Goal: Task Accomplishment & Management: Manage account settings

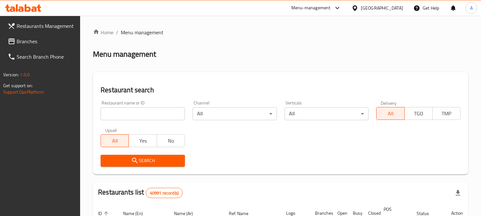
scroll to position [270, 0]
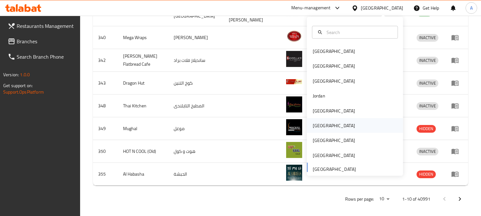
click at [313, 123] on div "[GEOGRAPHIC_DATA]" at bounding box center [334, 125] width 42 height 7
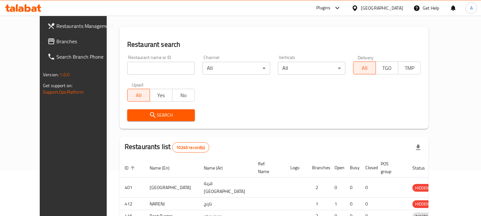
scroll to position [263, 0]
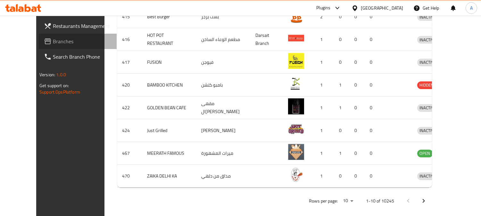
click at [64, 40] on span "Branches" at bounding box center [82, 41] width 59 height 8
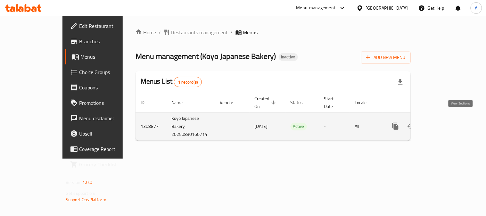
click at [446, 122] on icon "enhanced table" at bounding box center [442, 126] width 8 height 8
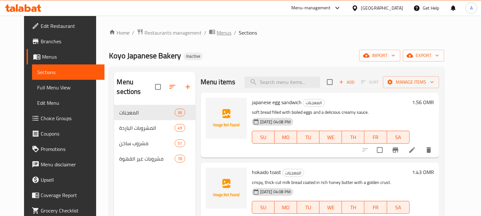
click at [217, 30] on span "Menus" at bounding box center [224, 33] width 15 height 8
